Goal: Task Accomplishment & Management: Manage account settings

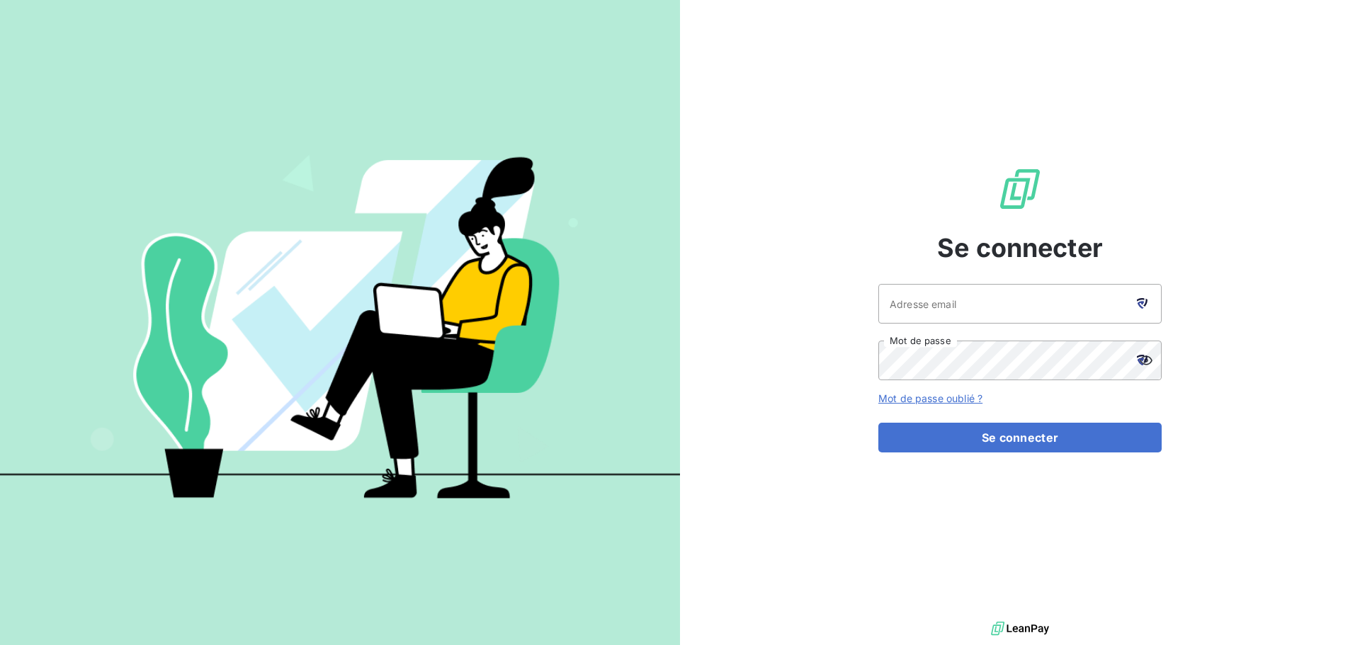
click at [1138, 306] on icon at bounding box center [1142, 303] width 11 height 11
click at [1148, 305] on div at bounding box center [1142, 304] width 40 height 40
type input "[EMAIL_ADDRESS][DOMAIN_NAME]"
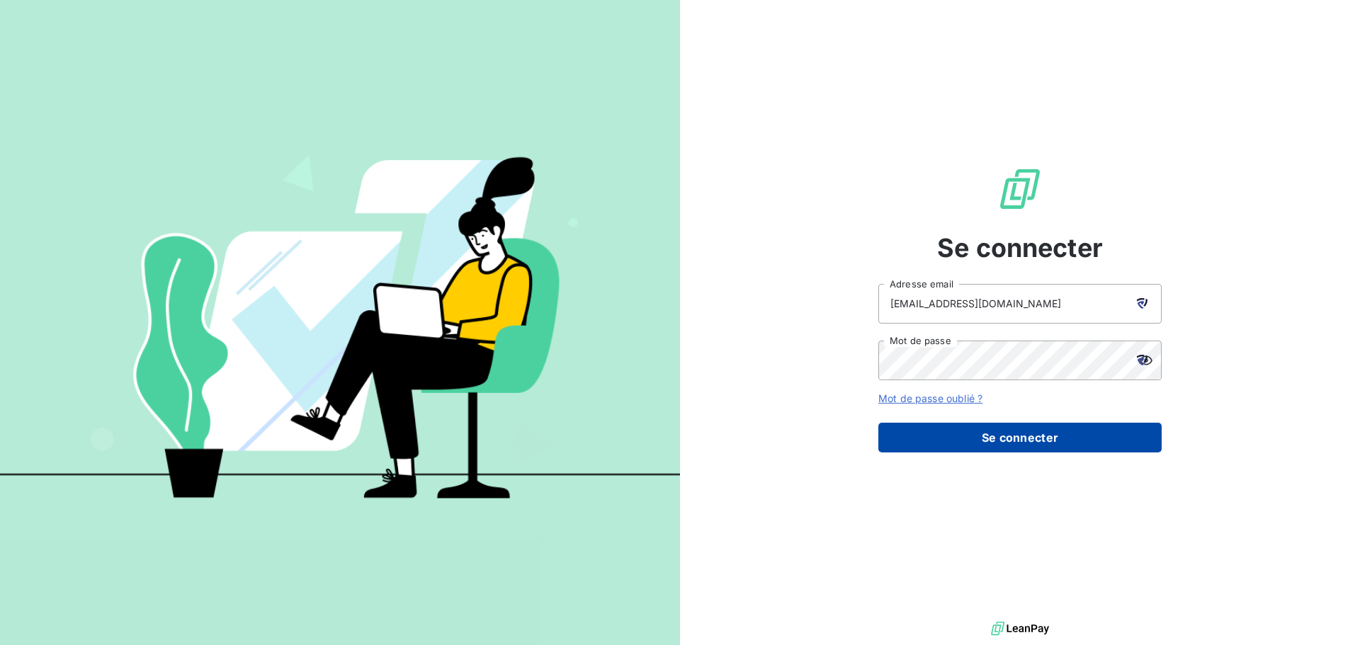
click at [1001, 444] on button "Se connecter" at bounding box center [1020, 438] width 283 height 30
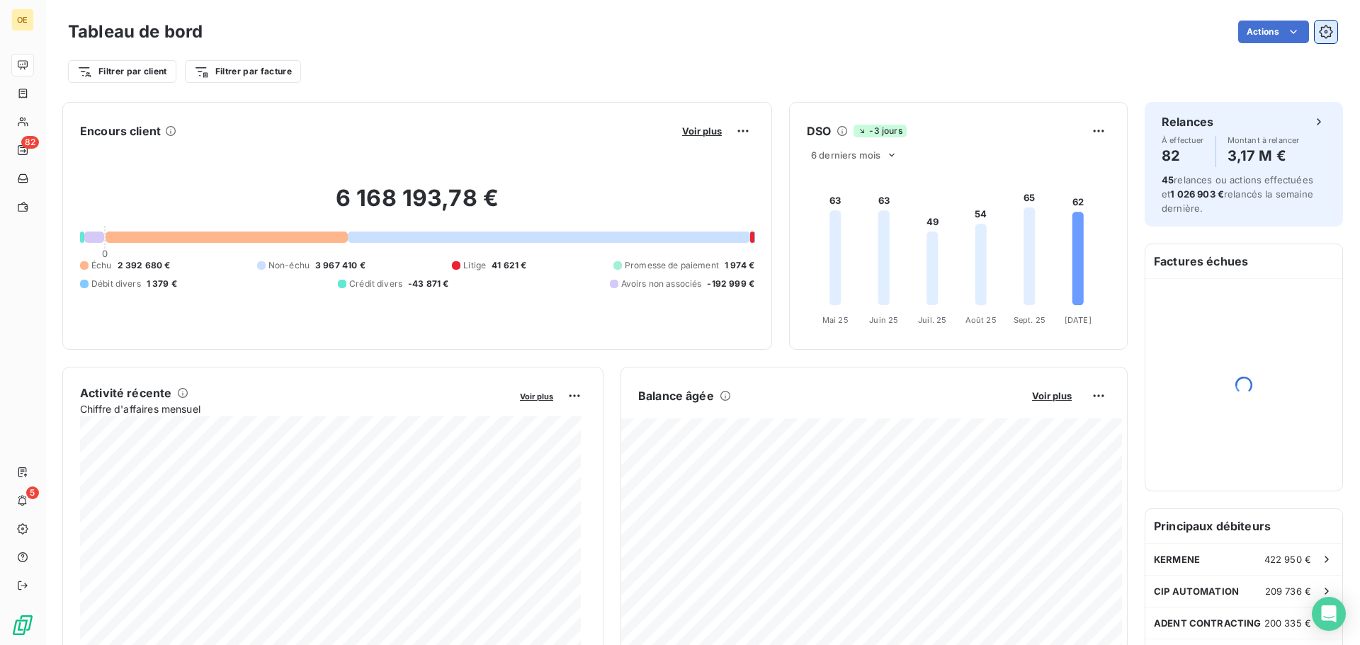
click at [1319, 30] on icon "button" at bounding box center [1326, 32] width 14 height 14
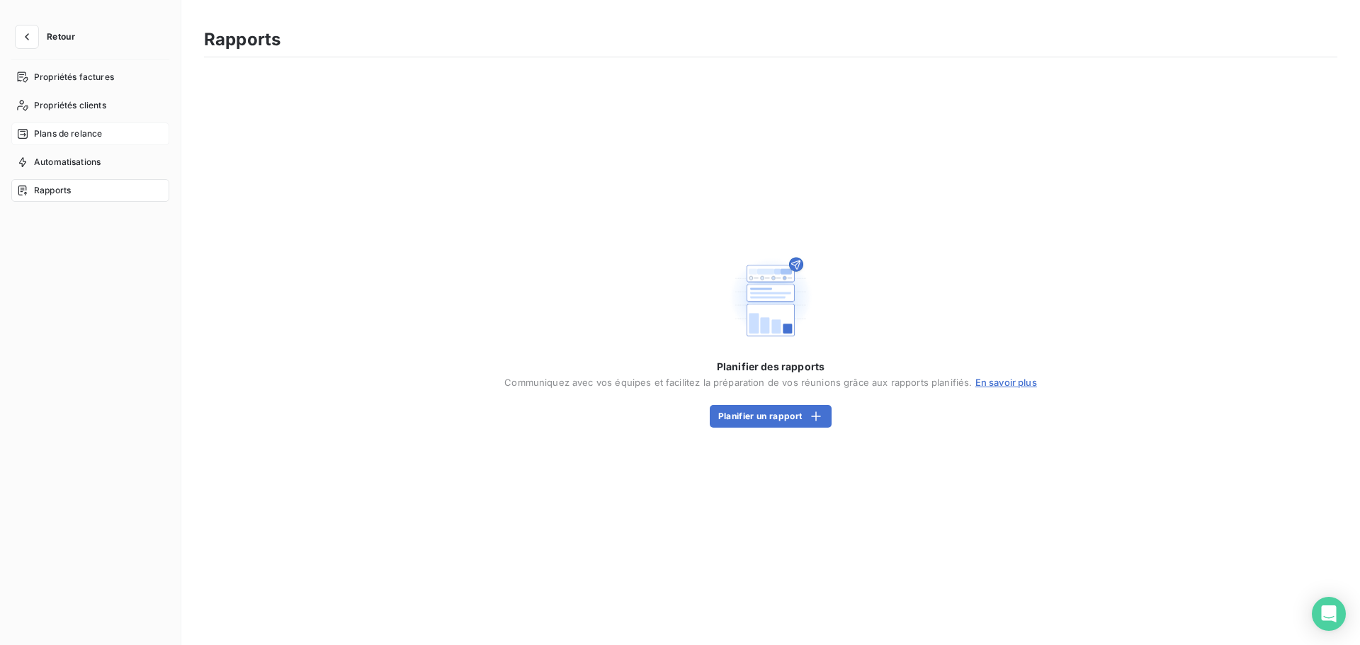
click at [68, 128] on span "Plans de relance" at bounding box center [68, 134] width 68 height 13
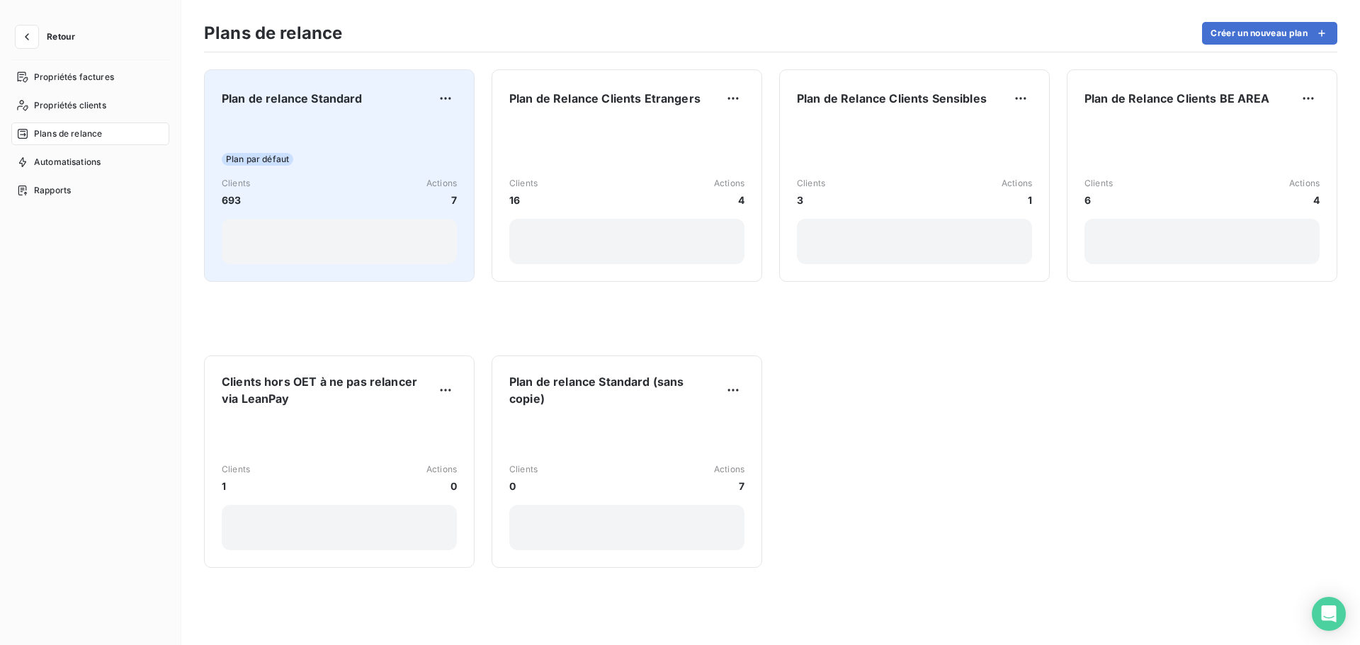
click at [304, 169] on div "Plan par défaut Clients 693 Actions 7" at bounding box center [339, 192] width 235 height 143
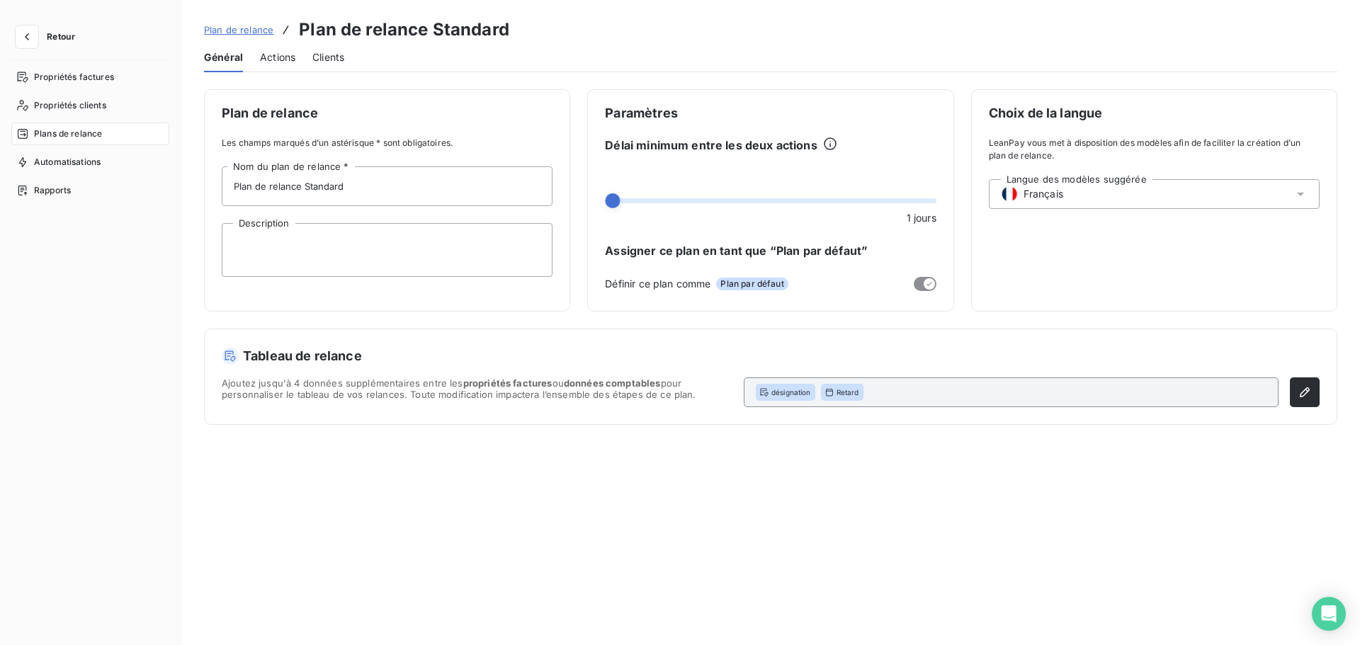
click at [282, 55] on span "Actions" at bounding box center [277, 57] width 35 height 14
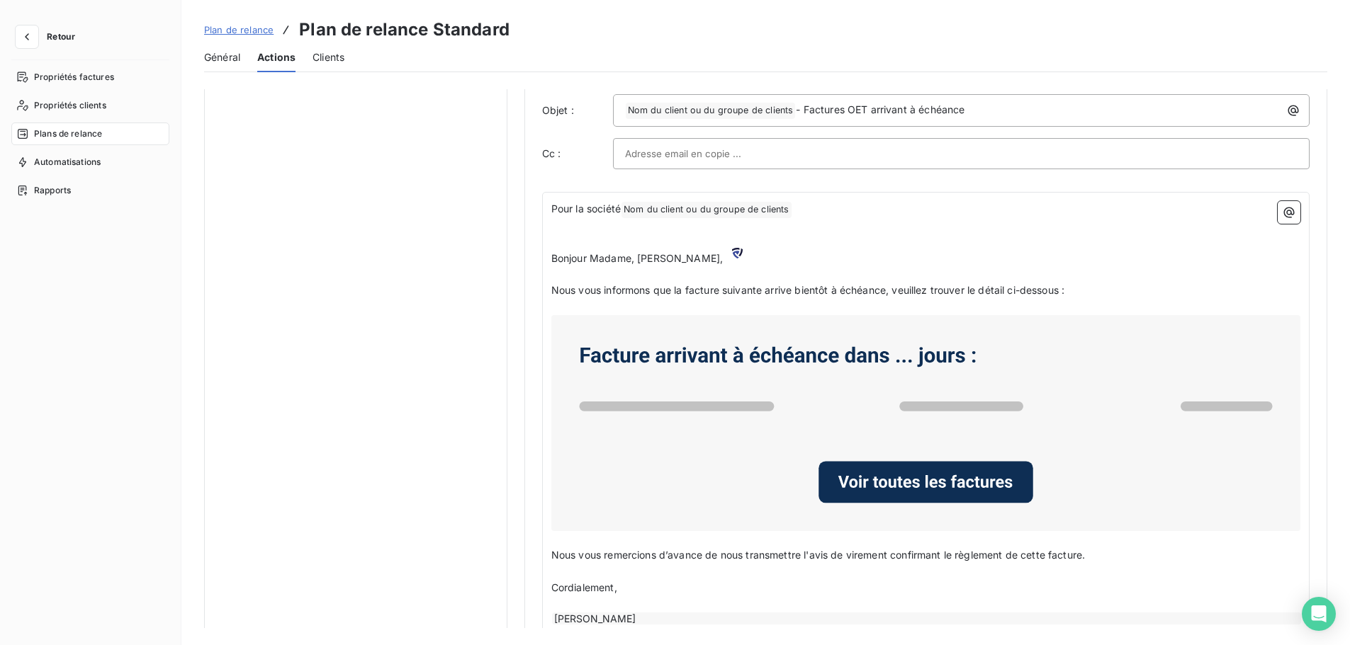
scroll to position [794, 0]
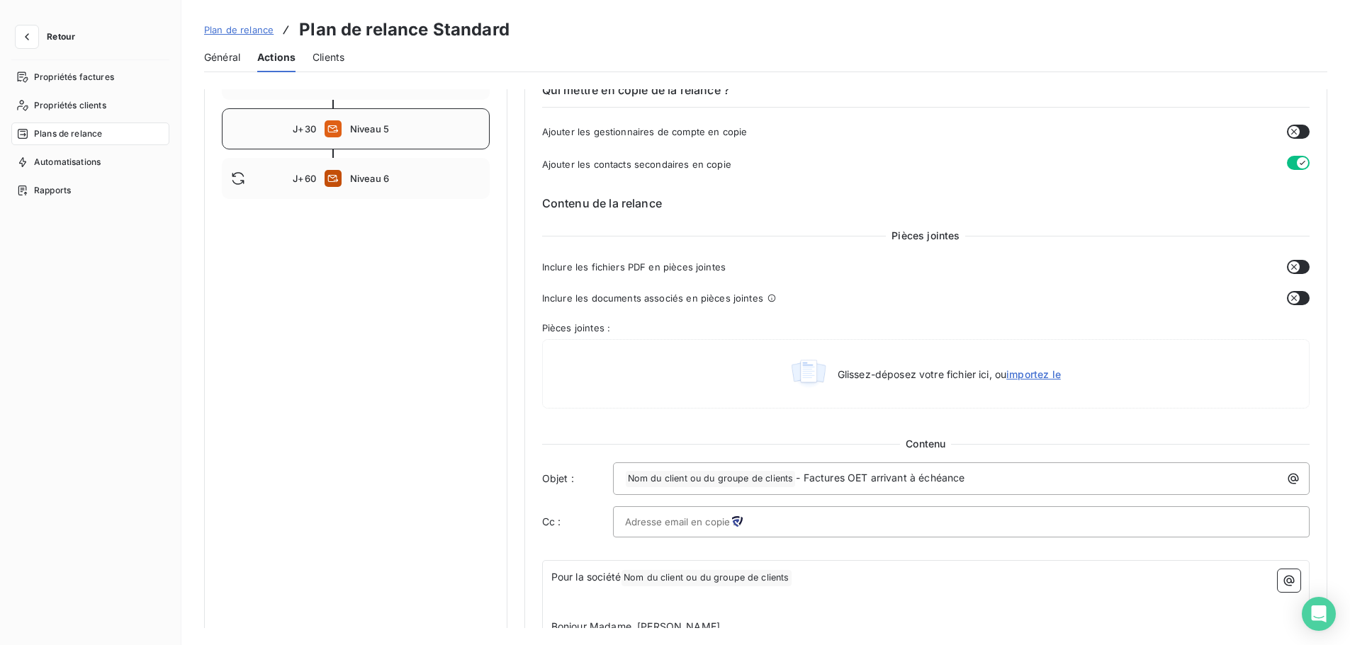
drag, startPoint x: 364, startPoint y: 136, endPoint x: 386, endPoint y: 142, distance: 22.7
click at [364, 136] on div "J+30 Niveau 5" at bounding box center [356, 128] width 268 height 41
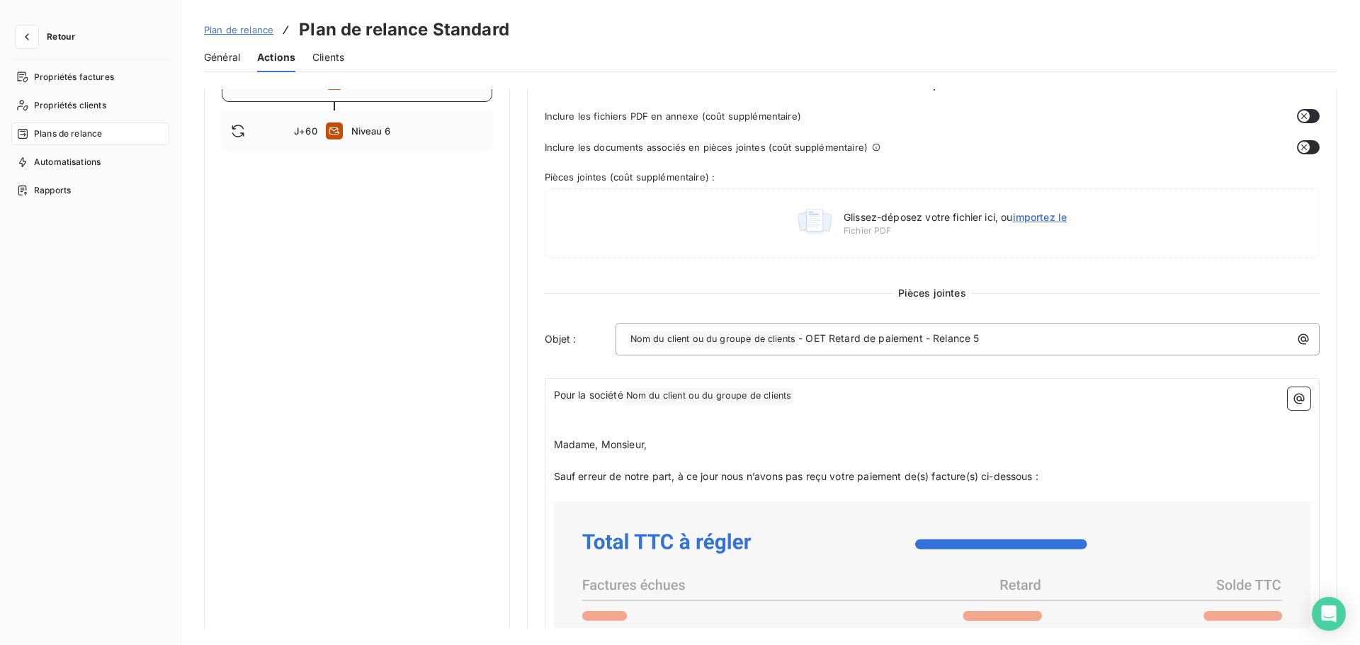
scroll to position [365, 0]
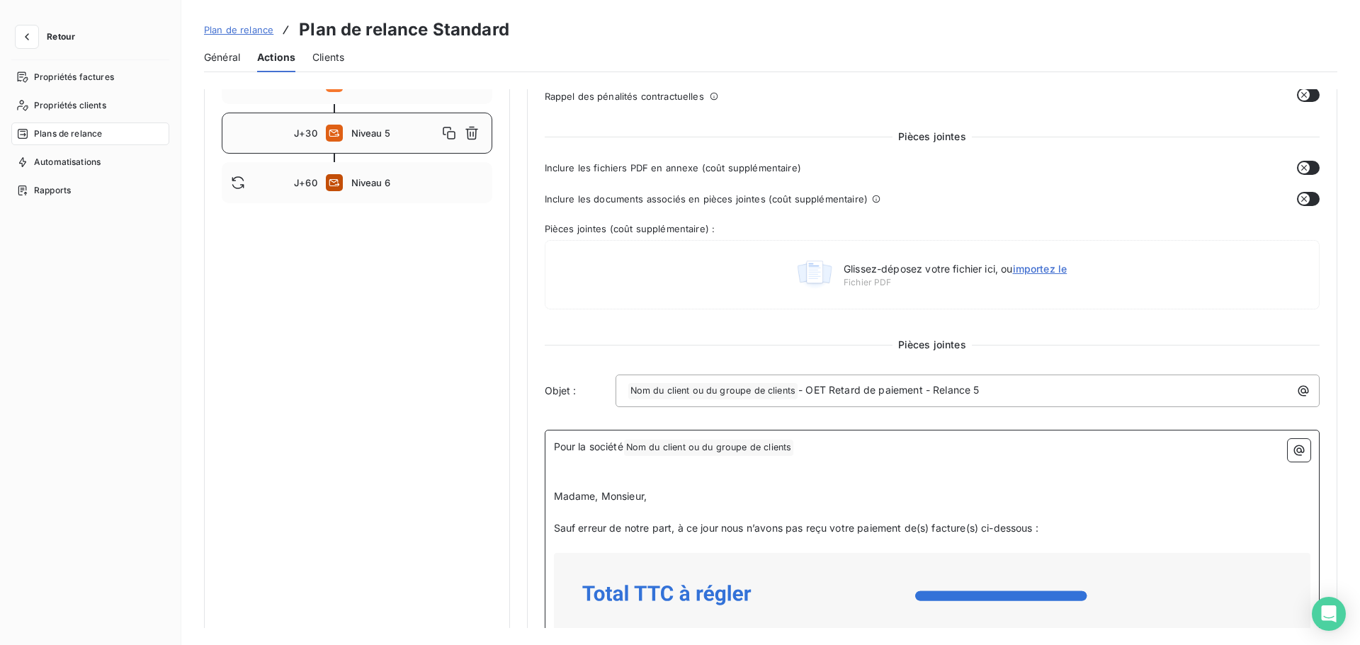
drag, startPoint x: 553, startPoint y: 493, endPoint x: 1067, endPoint y: 529, distance: 515.6
copy div "Madame, Monsieur, ﻿ Sauf erreur de notre part, à ce jour nous n’avons pas reçu …"
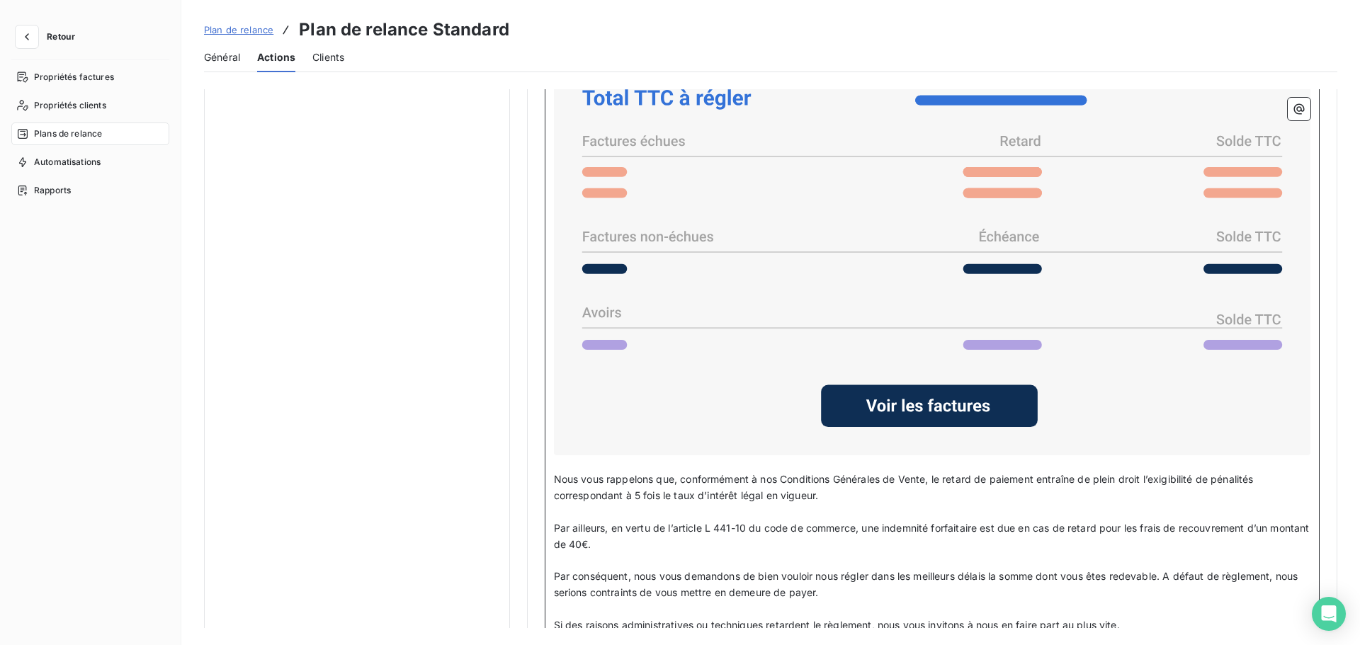
click at [921, 475] on span "Nous vous rappelons que, conformément à nos Conditions Générales de Vente, le r…" at bounding box center [905, 487] width 703 height 28
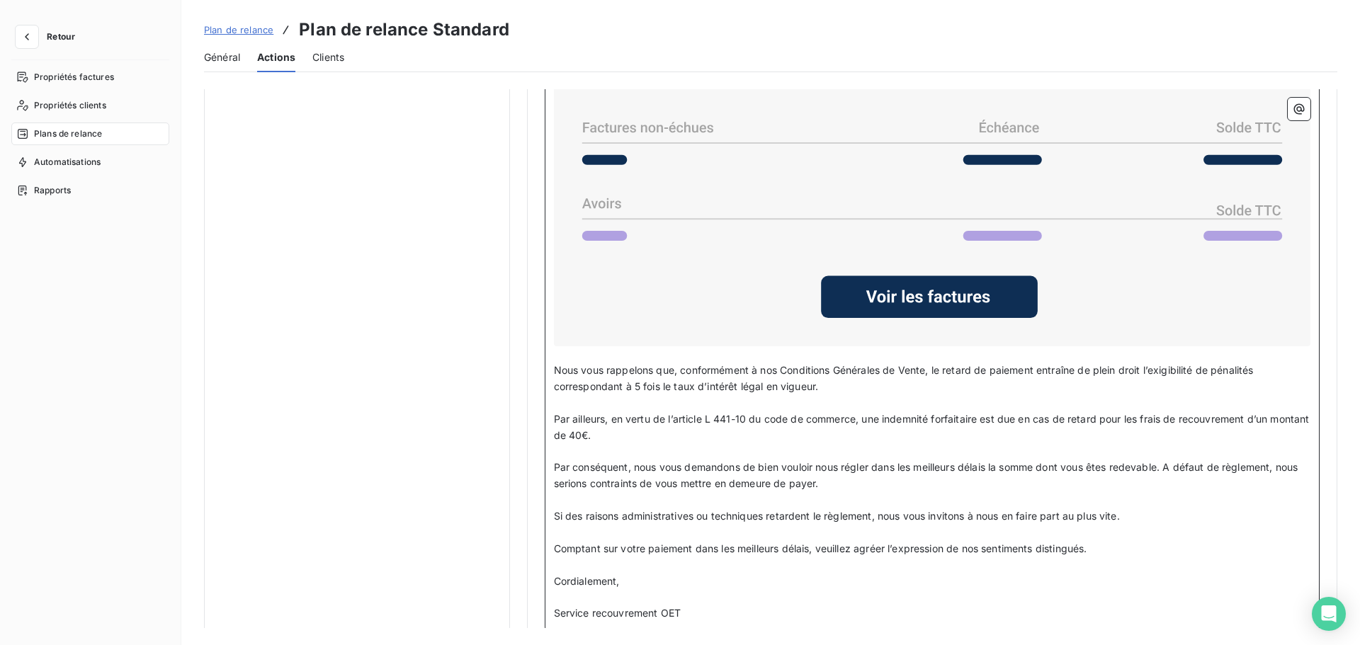
scroll to position [1002, 0]
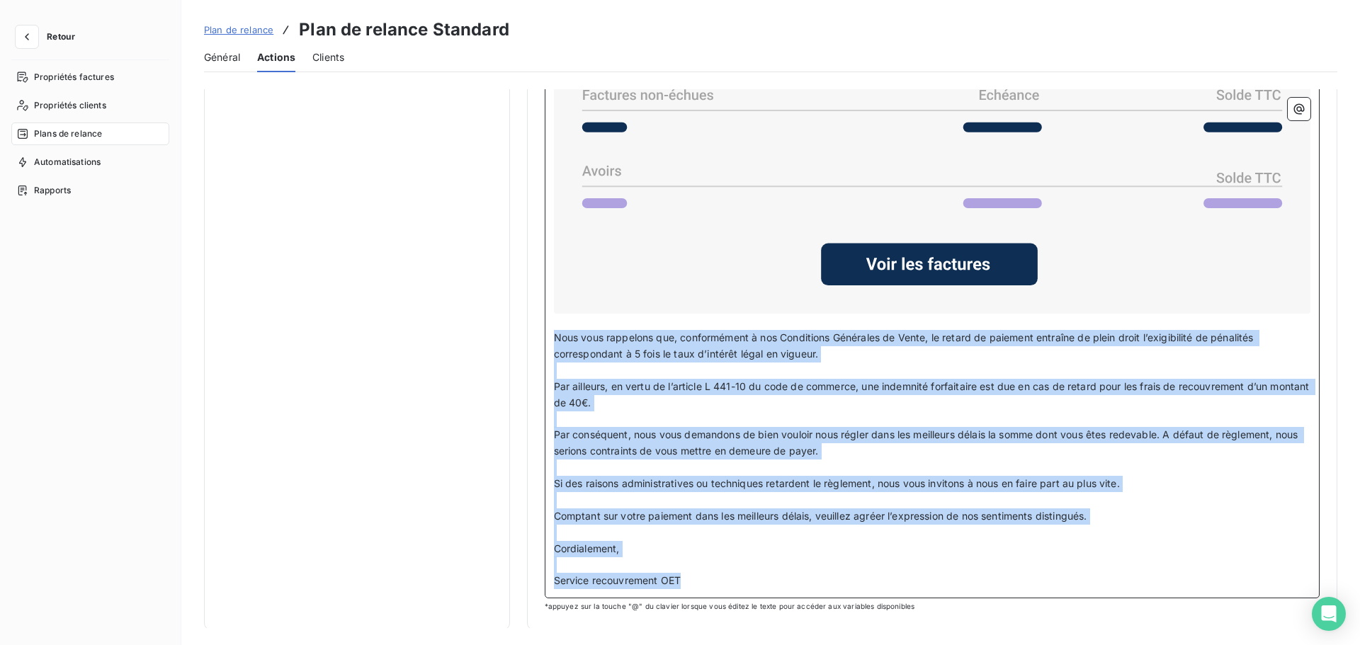
drag, startPoint x: 553, startPoint y: 333, endPoint x: 1102, endPoint y: 589, distance: 605.1
click at [1102, 589] on div "Pour la société Nom du client ou du groupe de clients ﻿ ﻿ ﻿ ﻿ Madame, Monsieur,…" at bounding box center [933, 195] width 776 height 806
copy div "Nous vous rappelons que, conformément à nos Conditions Générales de Vente, le r…"
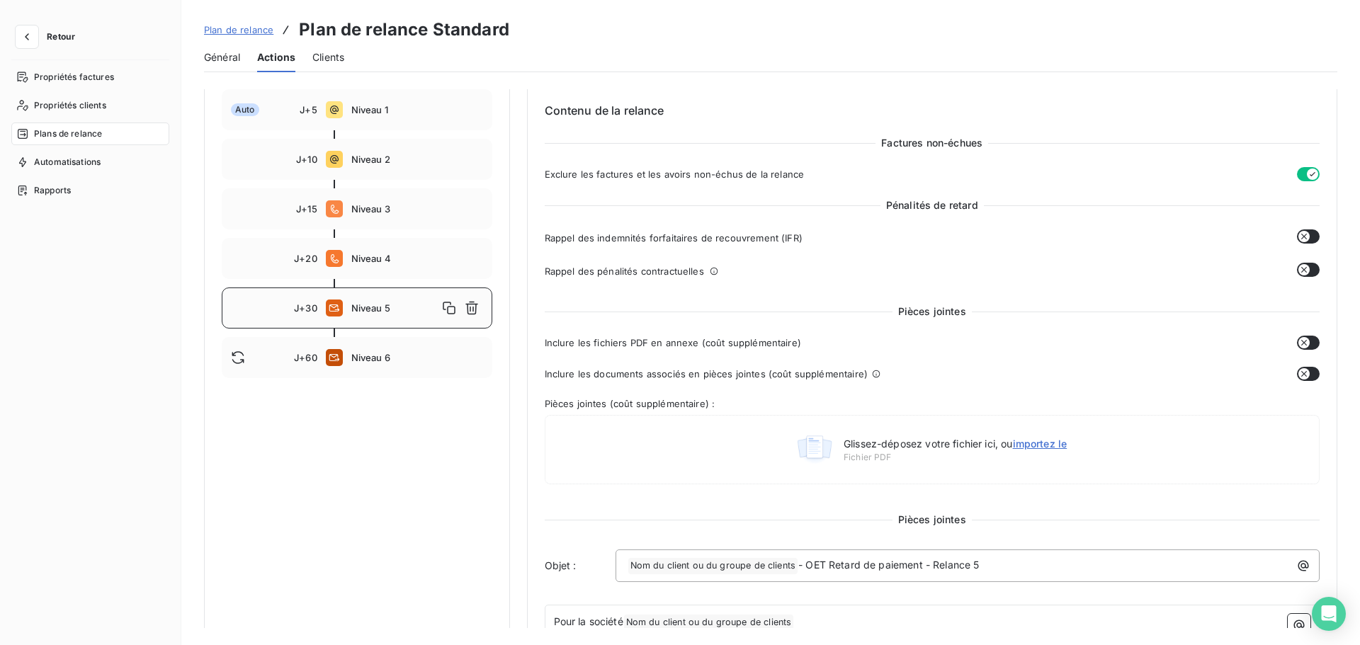
scroll to position [11, 0]
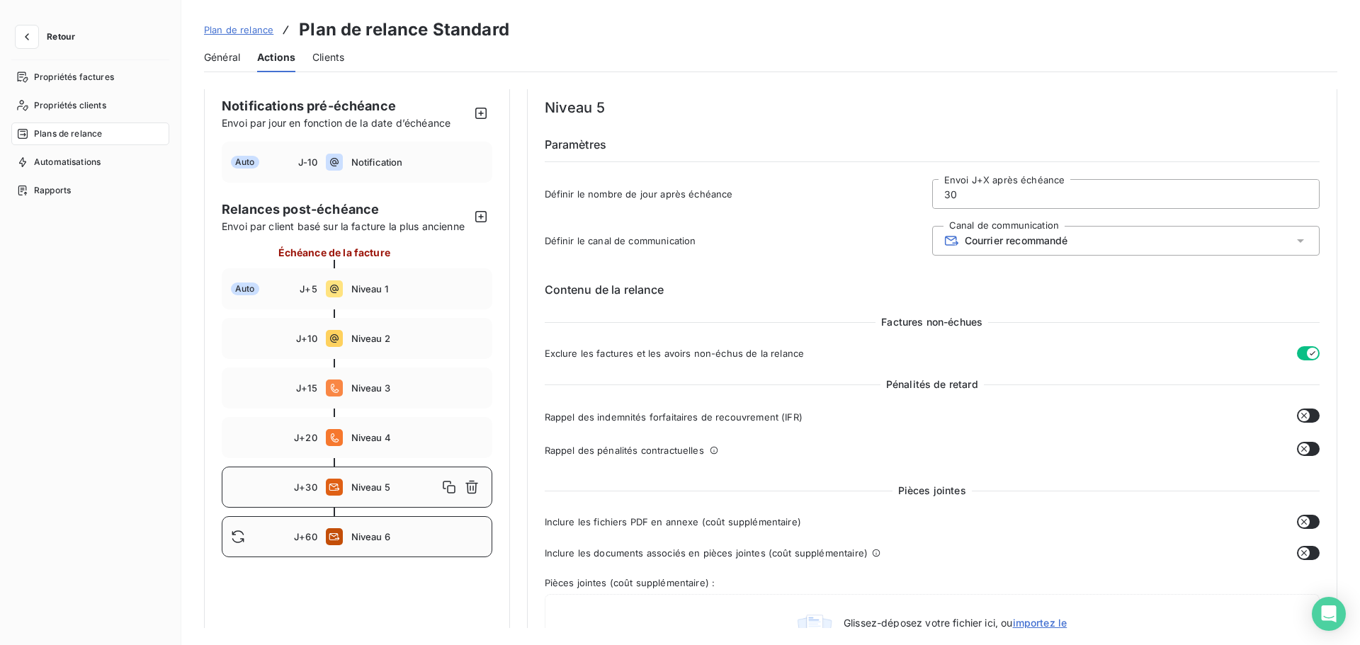
click at [408, 539] on span "Niveau 6" at bounding box center [417, 536] width 132 height 11
type input "60"
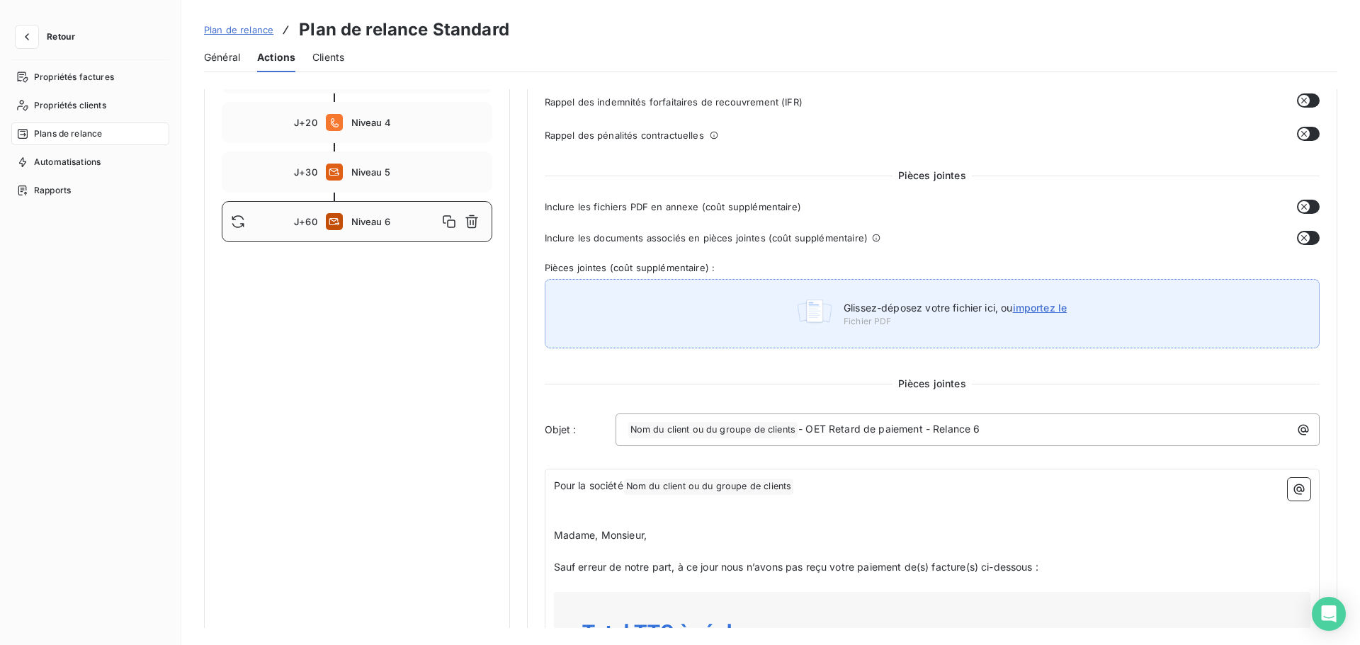
scroll to position [555, 0]
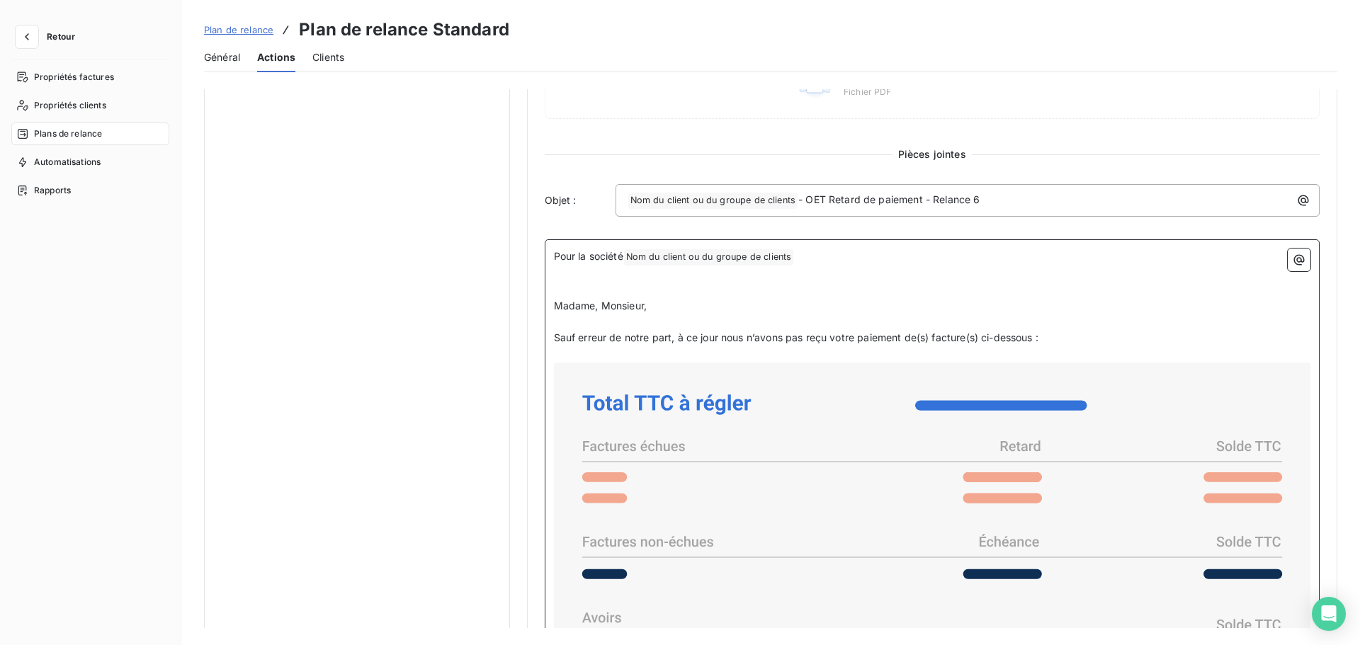
drag, startPoint x: 555, startPoint y: 305, endPoint x: 1049, endPoint y: 341, distance: 494.5
copy div "Madame, Monsieur, ﻿ Sauf erreur de notre part, à ce jour nous n’avons pas reçu …"
click at [555, 429] on div at bounding box center [932, 562] width 757 height 398
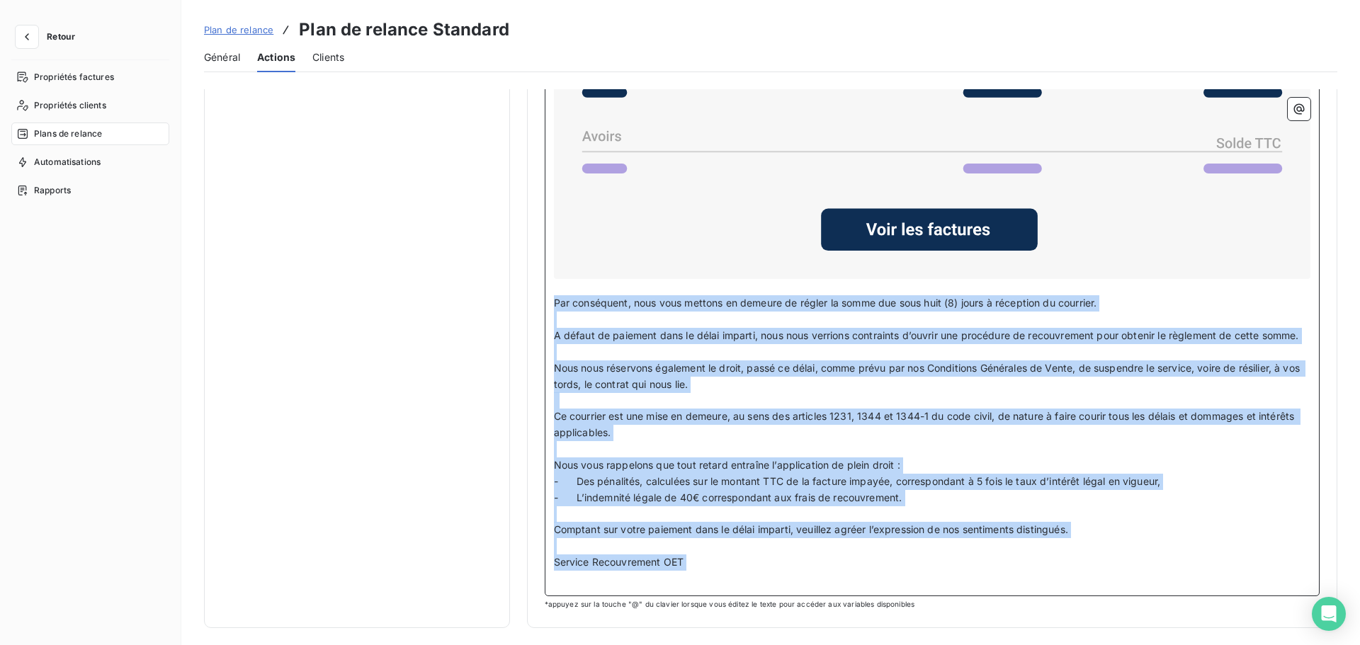
drag, startPoint x: 553, startPoint y: 283, endPoint x: 1034, endPoint y: 574, distance: 561.7
click at [1034, 574] on div "Pour la société Nom du client ou du groupe de clients ﻿ ﻿ ﻿ ﻿ Madame, Monsieur,…" at bounding box center [932, 177] width 757 height 820
copy div "Lor ipsumdolor, sita cons adipisc el seddoei te incidi ut labor etd magn aliq (…"
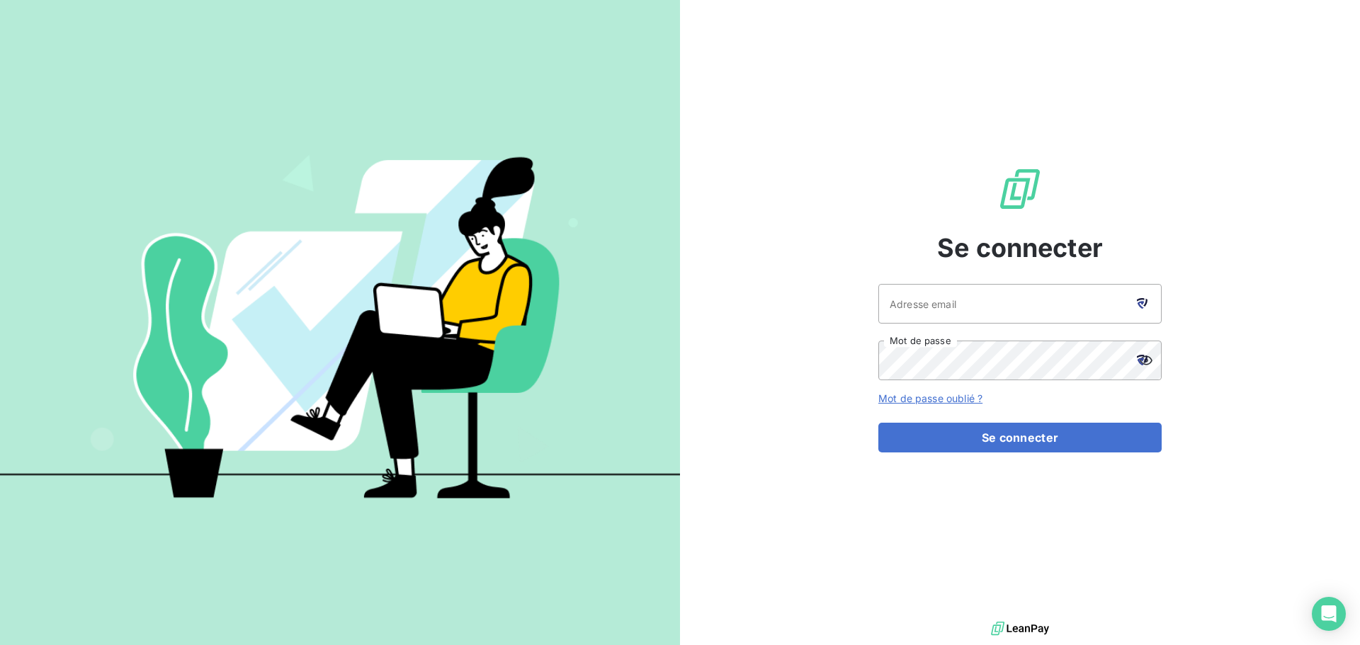
click at [1141, 304] on icon at bounding box center [1142, 303] width 11 height 11
type input "[EMAIL_ADDRESS][DOMAIN_NAME]"
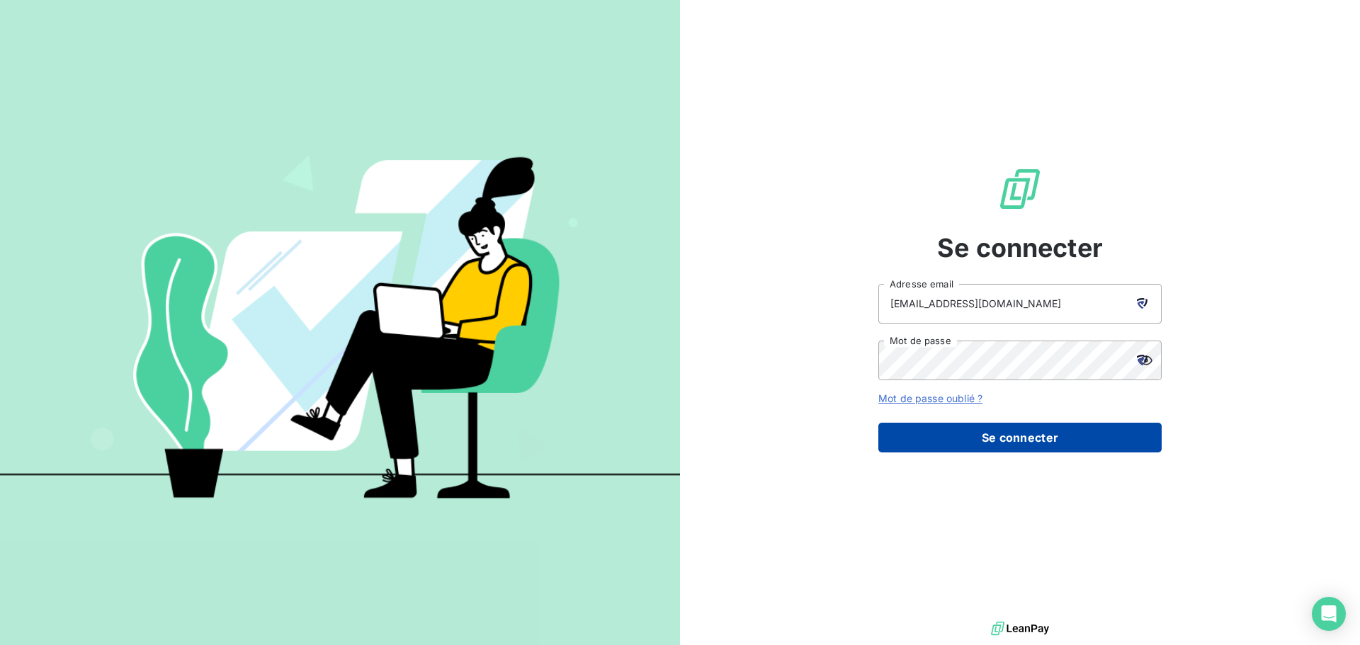
click at [1005, 441] on button "Se connecter" at bounding box center [1020, 438] width 283 height 30
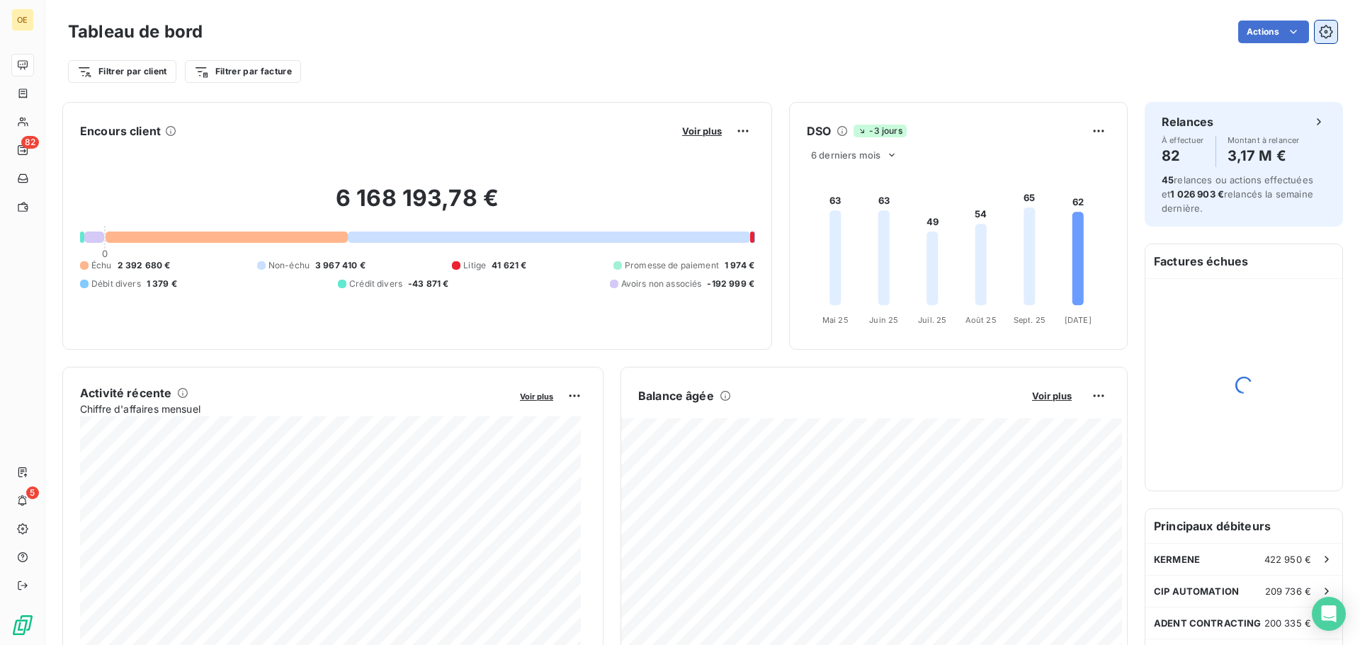
click at [1319, 30] on icon "button" at bounding box center [1326, 32] width 14 height 14
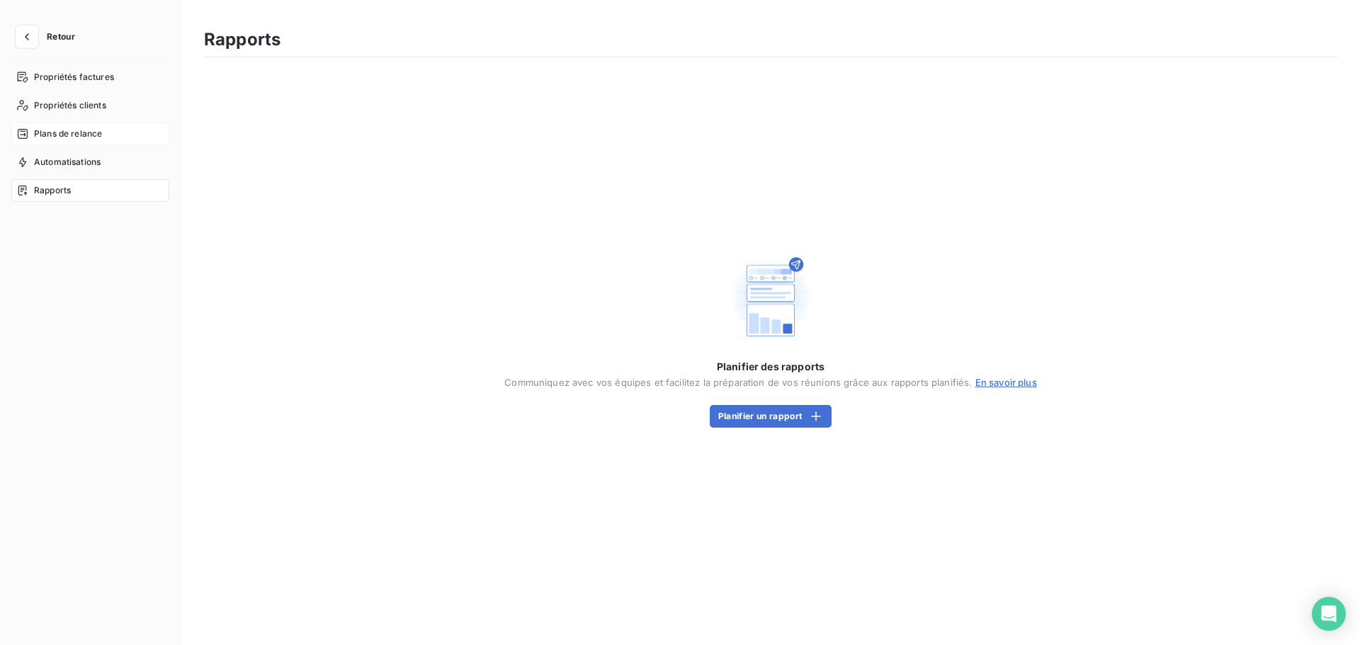
click at [87, 140] on span "Plans de relance" at bounding box center [68, 134] width 68 height 13
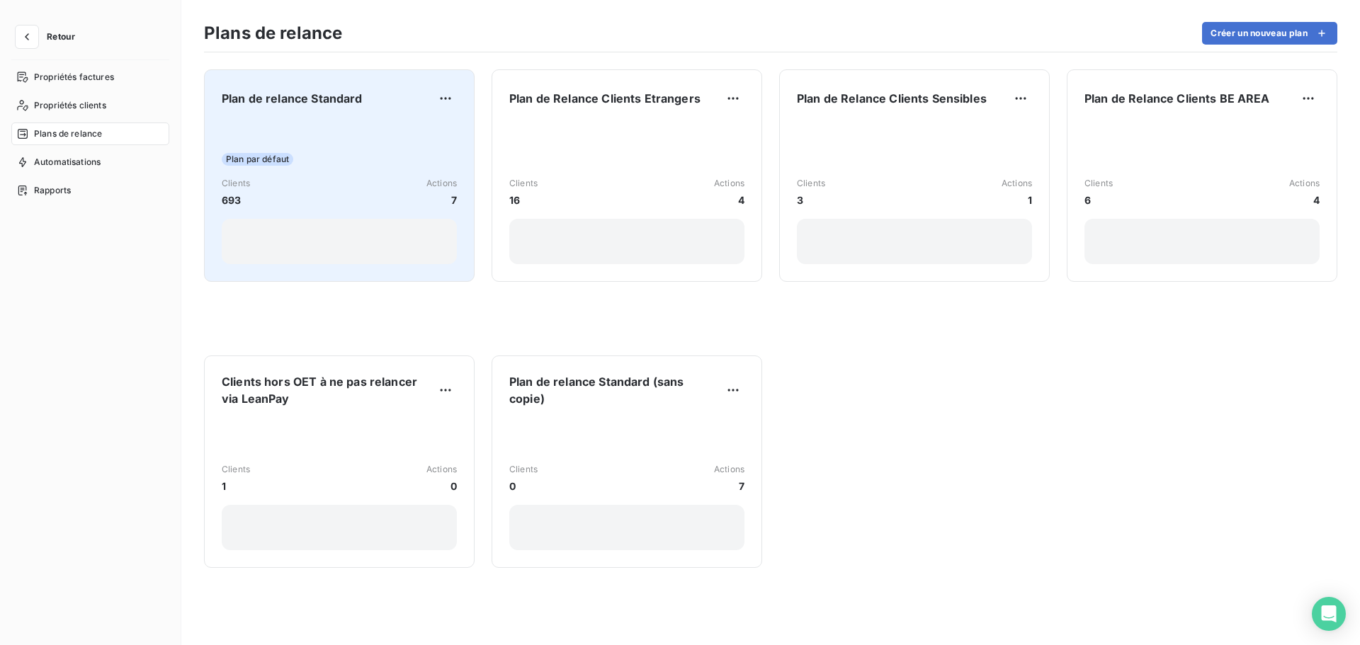
click at [325, 162] on div "Plan par défaut" at bounding box center [339, 159] width 235 height 13
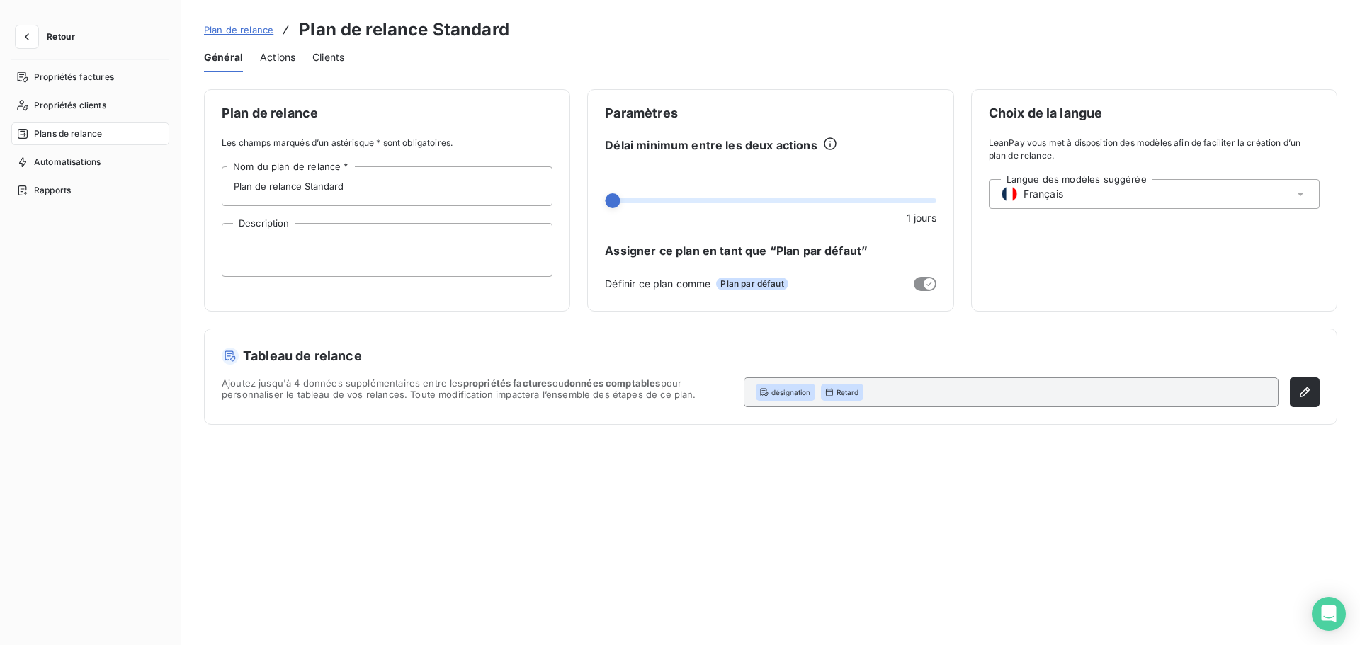
click at [271, 58] on span "Actions" at bounding box center [277, 57] width 35 height 14
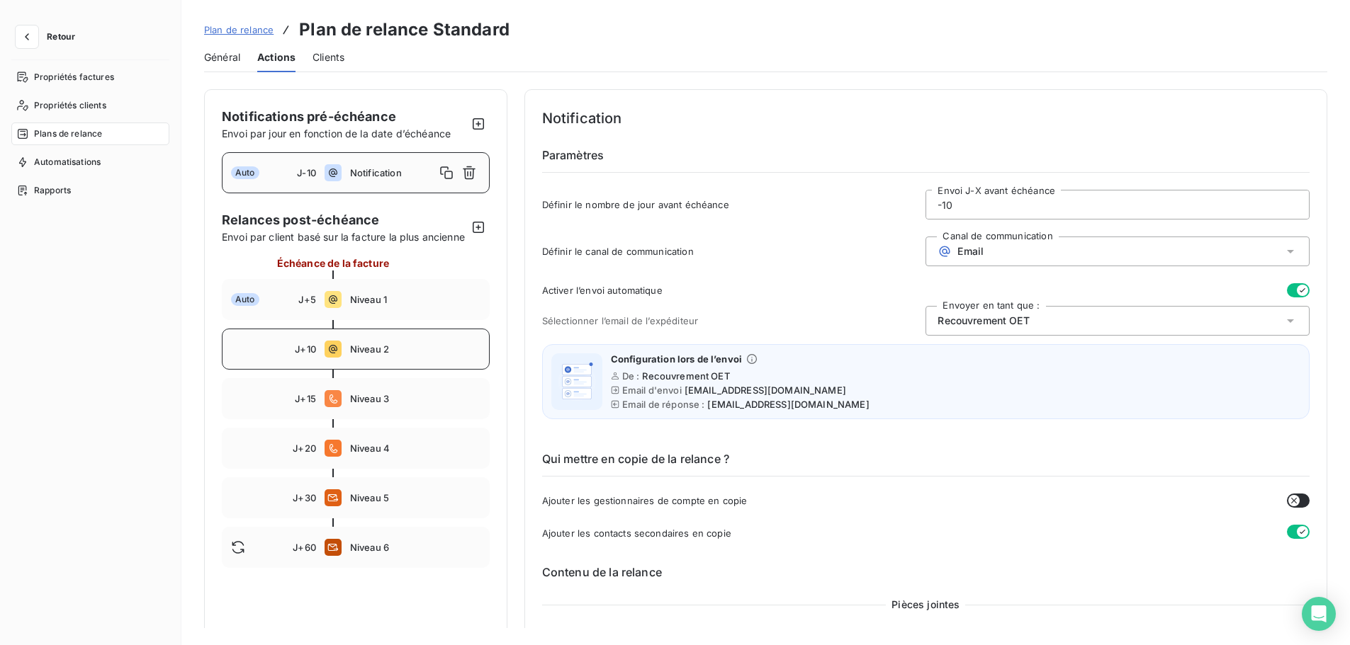
click at [358, 355] on span "Niveau 2" at bounding box center [415, 349] width 130 height 11
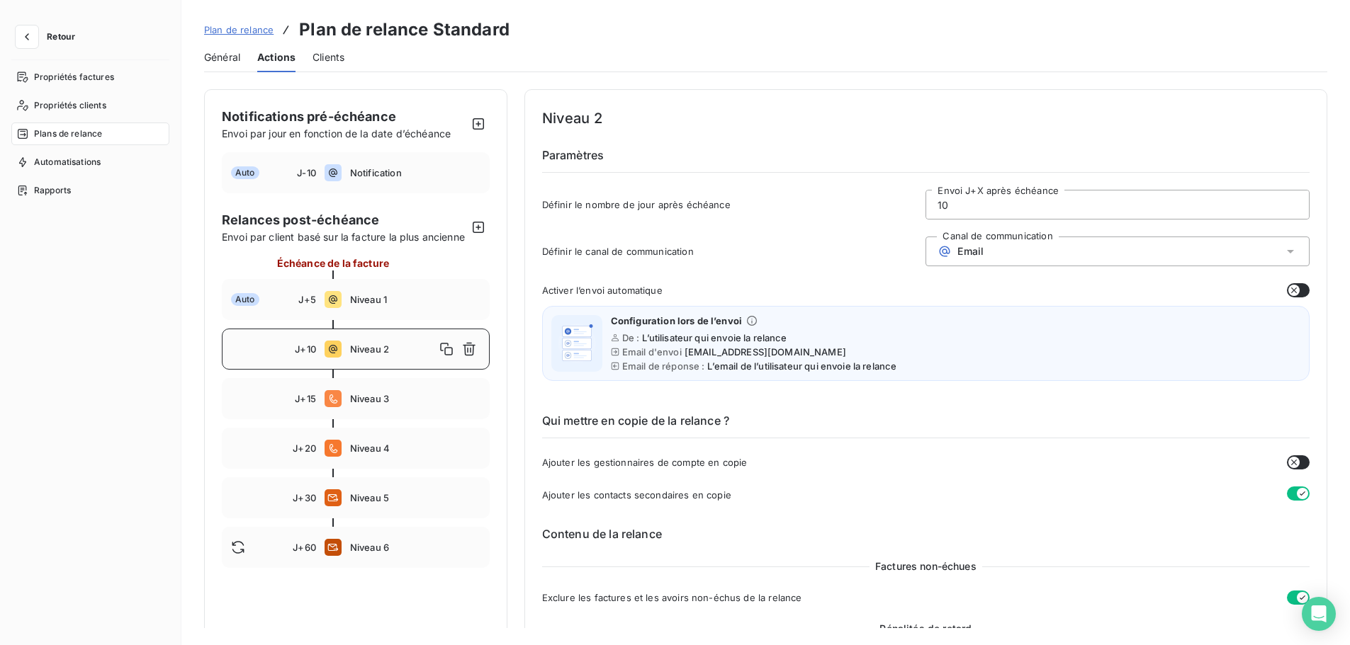
type input "10"
click at [27, 37] on icon "button" at bounding box center [27, 37] width 14 height 14
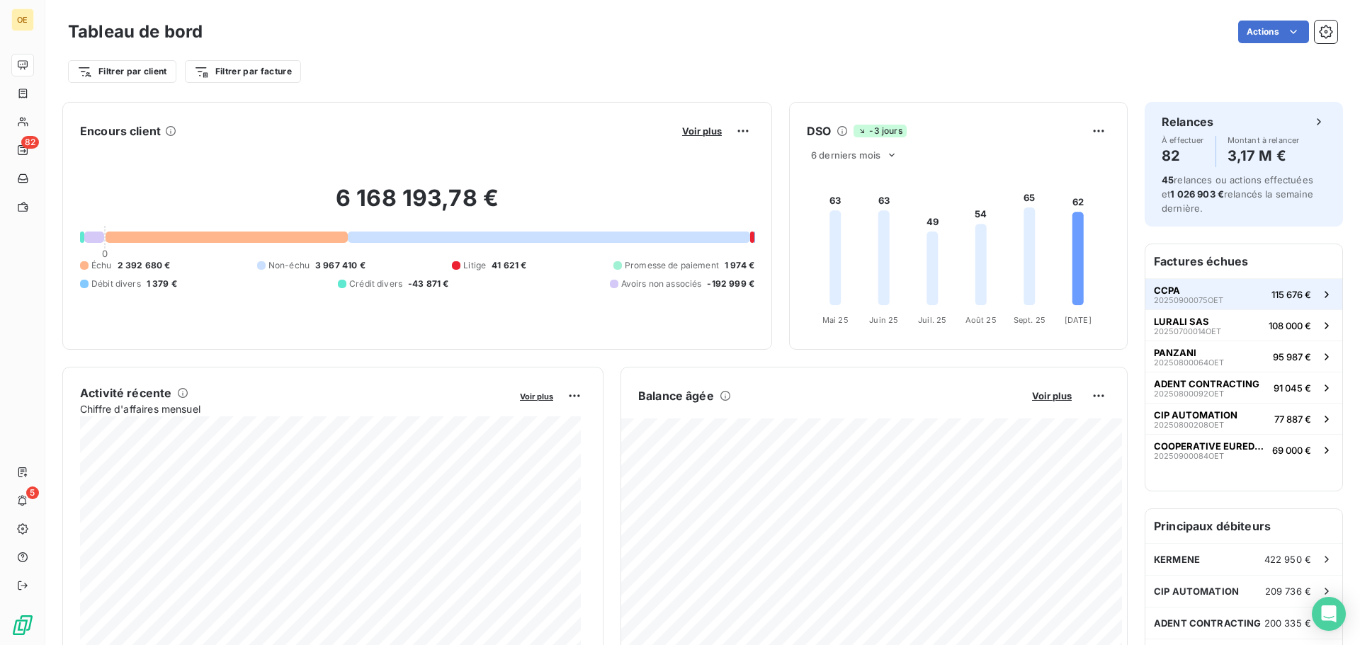
click at [1171, 296] on span "20250900075OET" at bounding box center [1188, 300] width 69 height 9
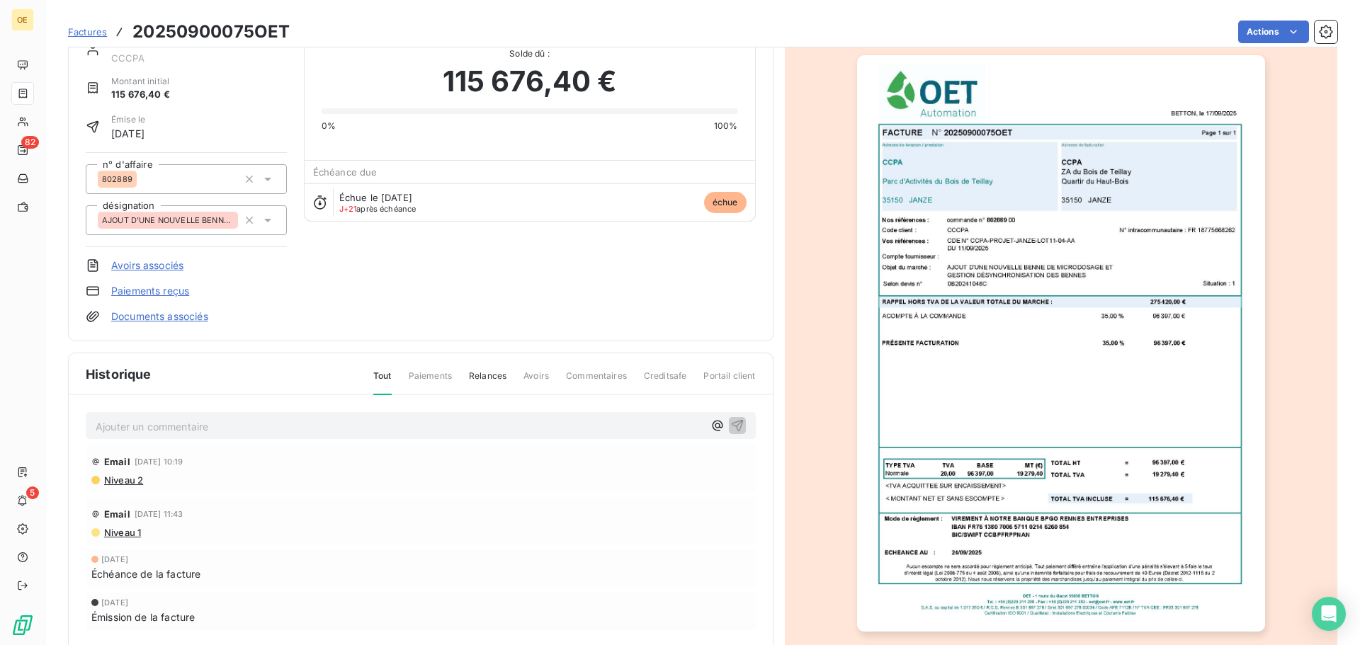
scroll to position [98, 0]
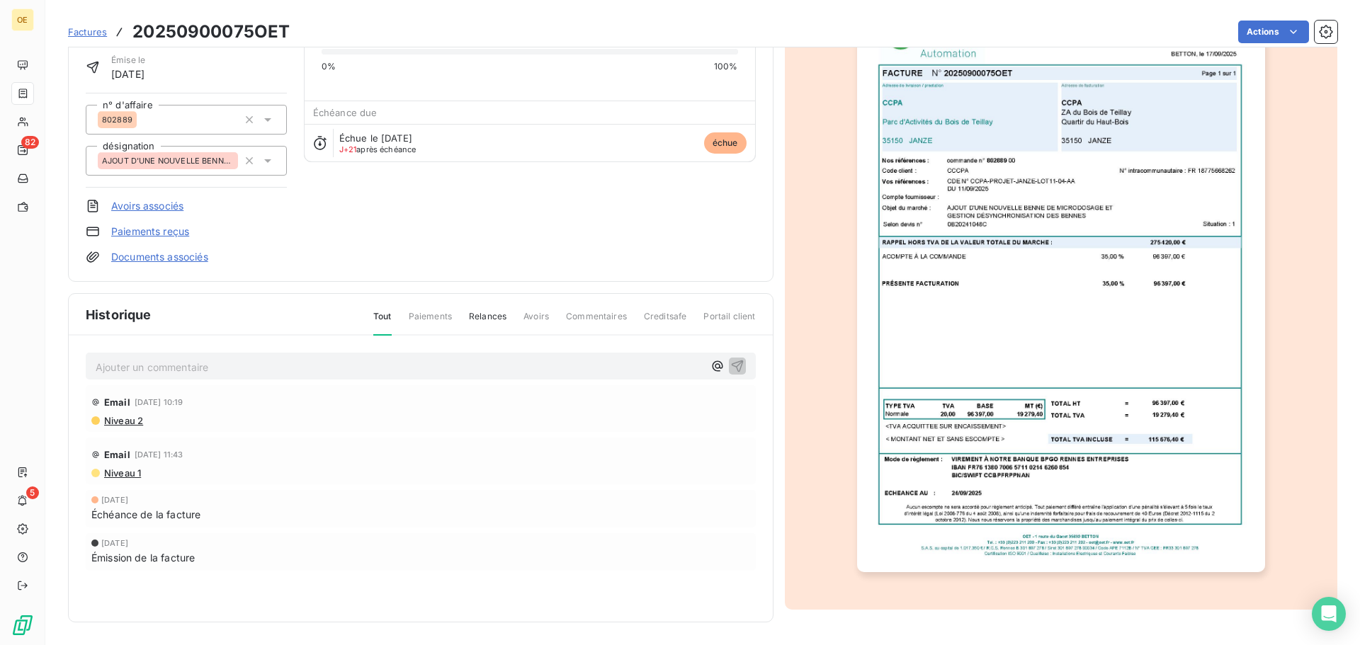
click at [131, 419] on span "Niveau 2" at bounding box center [123, 420] width 40 height 11
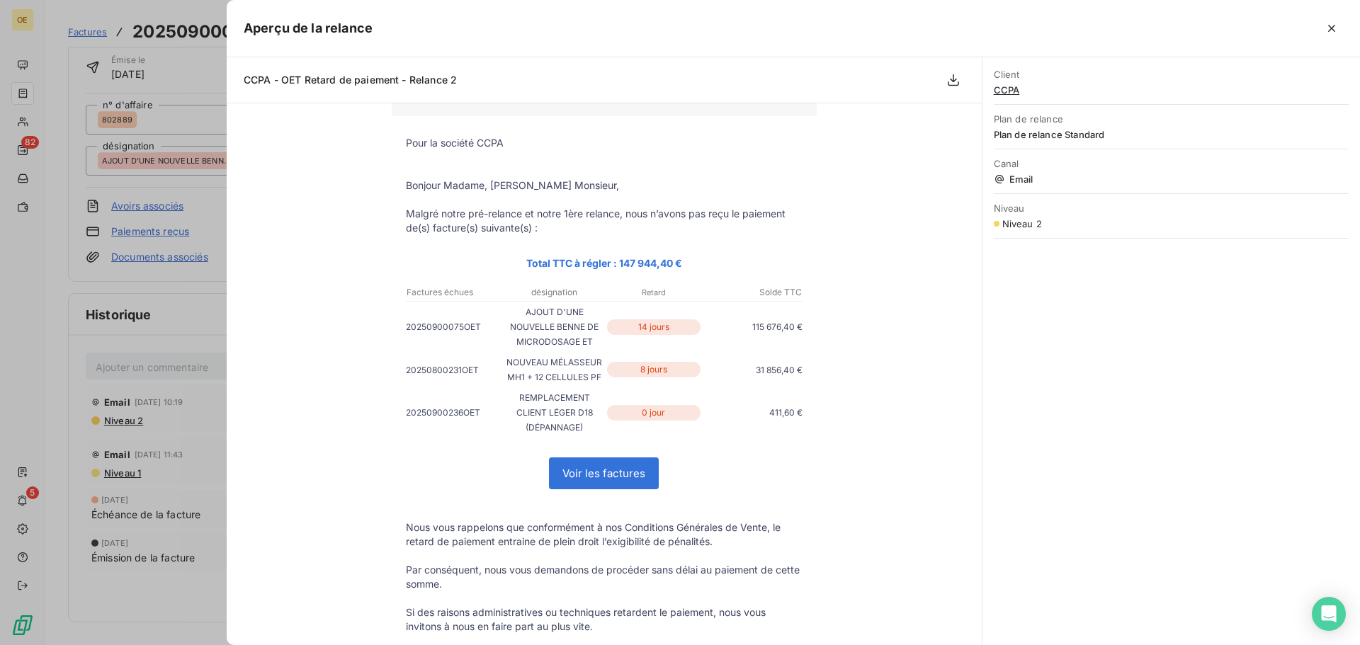
scroll to position [0, 0]
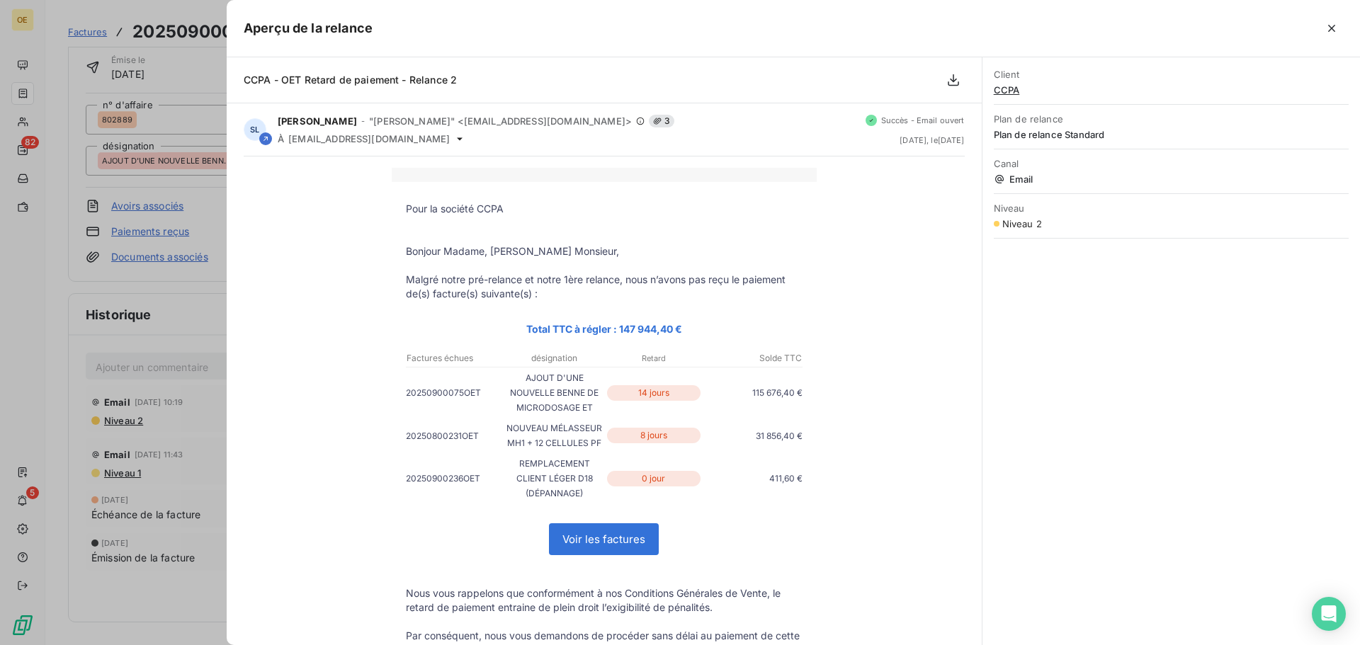
click at [176, 462] on div at bounding box center [680, 322] width 1360 height 645
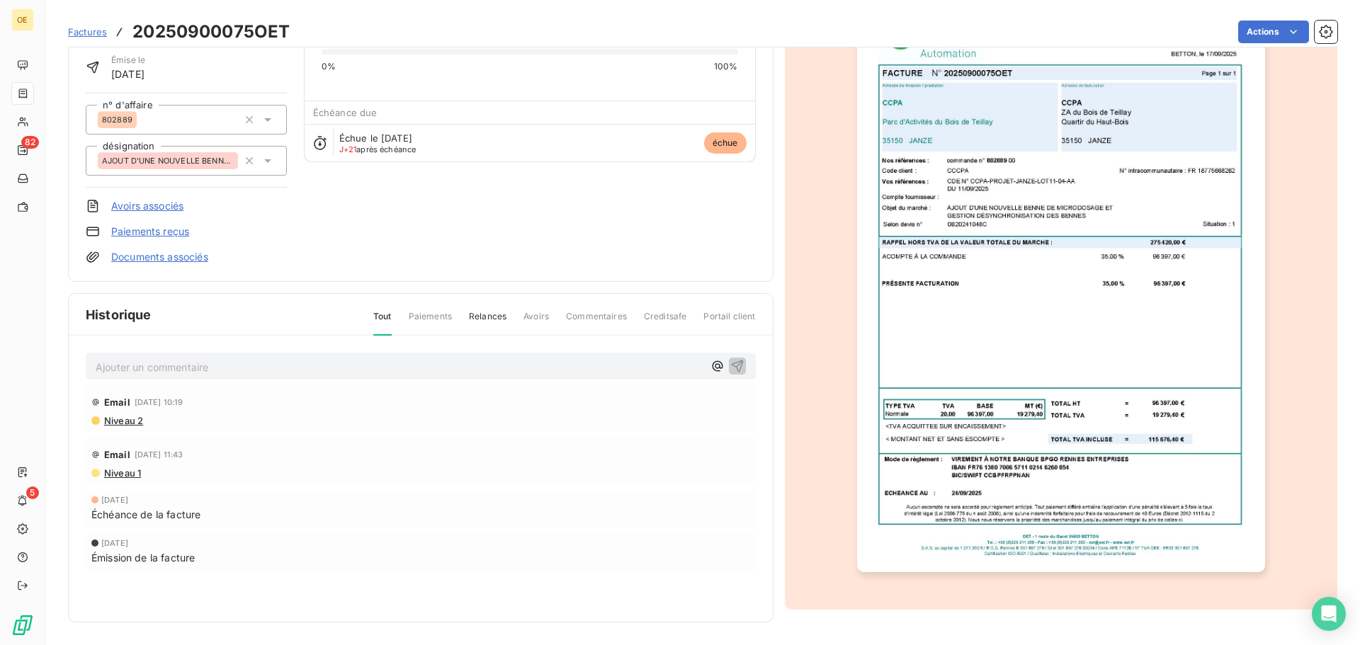
click at [131, 473] on span "Niveau 1" at bounding box center [122, 473] width 38 height 11
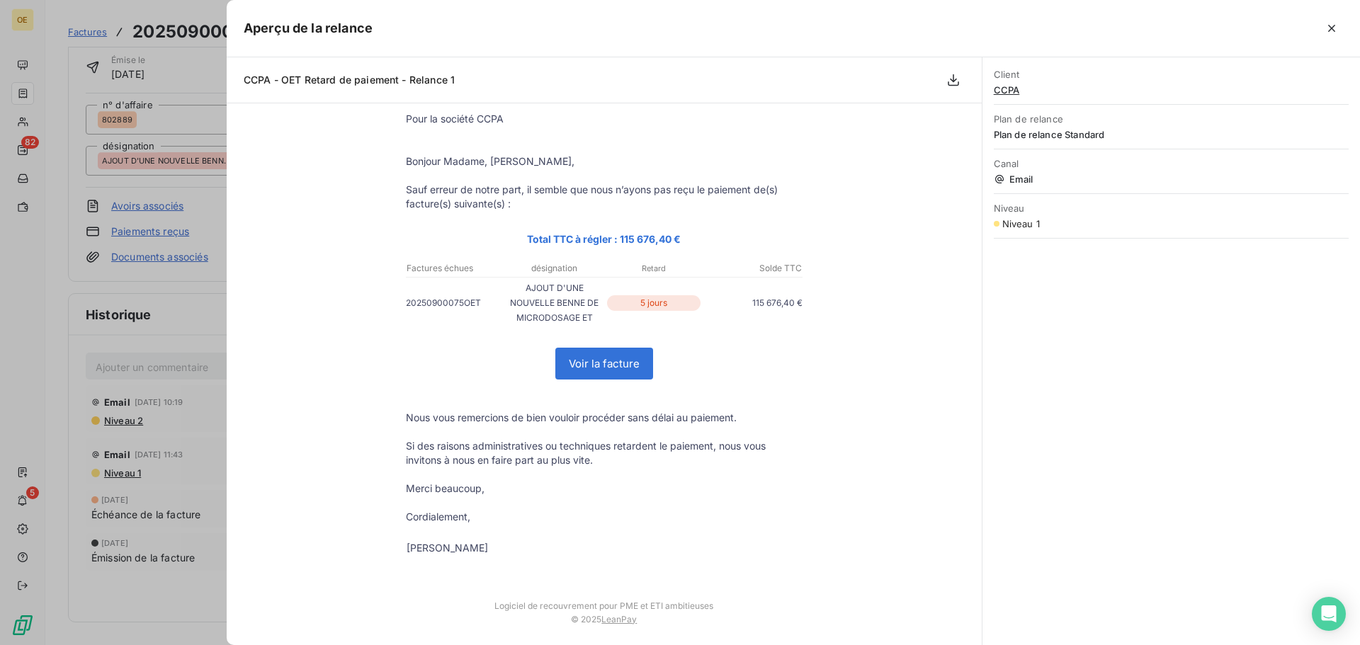
scroll to position [96, 0]
